Goal: Find specific page/section: Find specific page/section

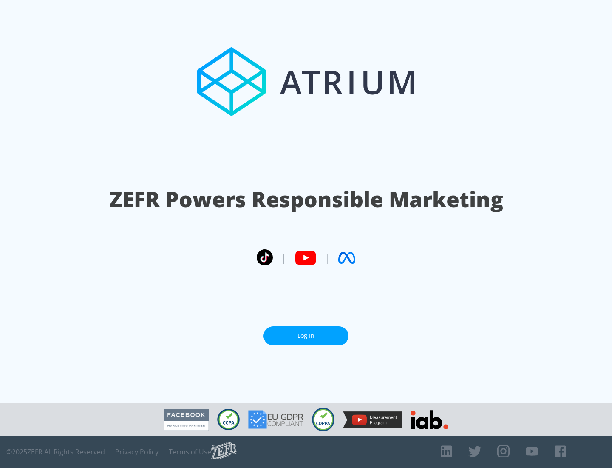
click at [306, 336] on link "Log In" at bounding box center [306, 335] width 85 height 19
